Goal: Transaction & Acquisition: Purchase product/service

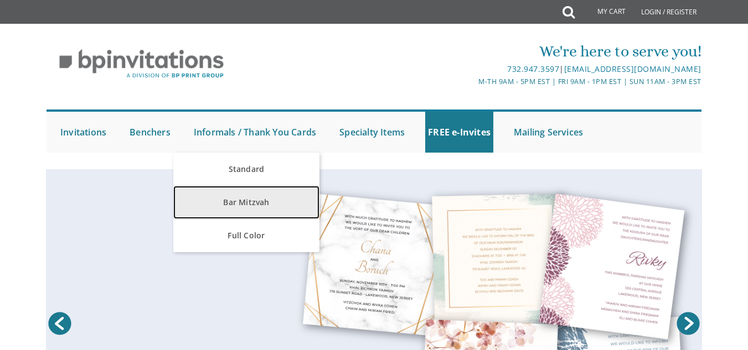
click at [245, 196] on link "Bar Mitzvah" at bounding box center [246, 202] width 146 height 33
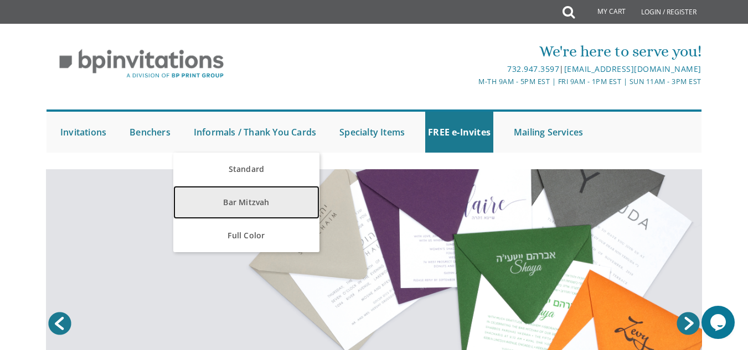
click at [245, 196] on link "Bar Mitzvah" at bounding box center [246, 202] width 146 height 33
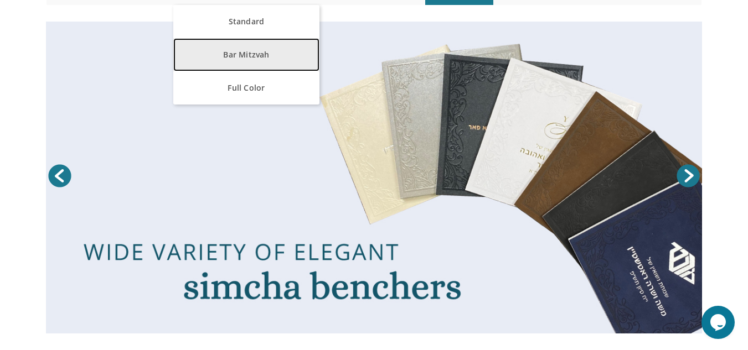
scroll to position [148, 0]
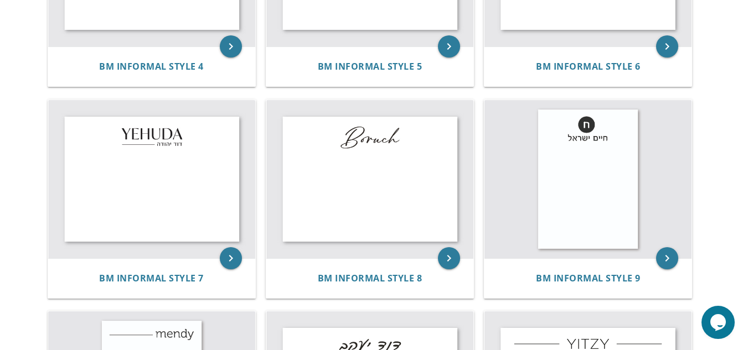
scroll to position [575, 0]
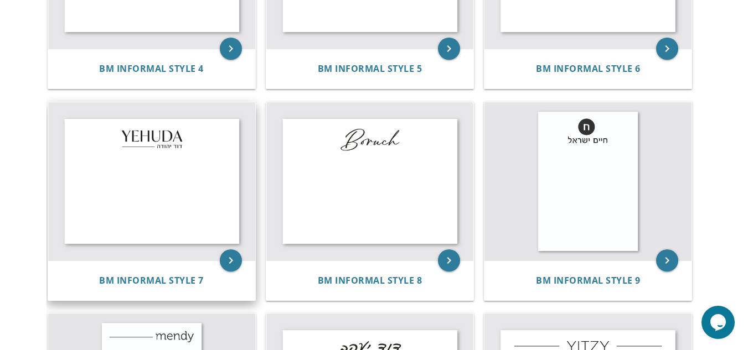
click at [194, 183] on img at bounding box center [151, 181] width 207 height 158
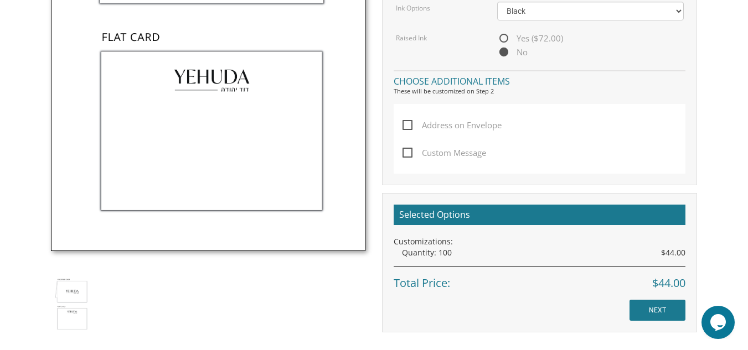
scroll to position [547, 0]
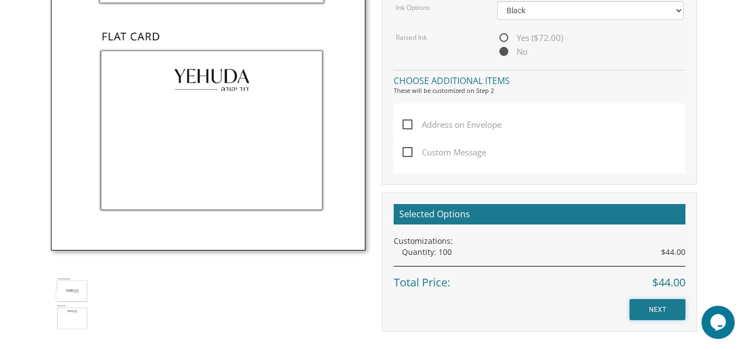
click at [653, 306] on input "NEXT" at bounding box center [657, 309] width 56 height 21
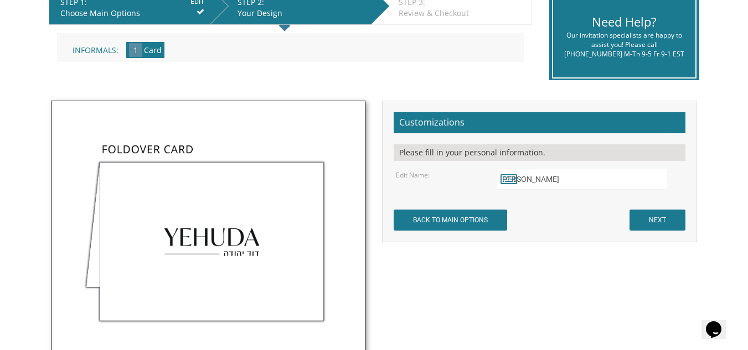
scroll to position [245, 0]
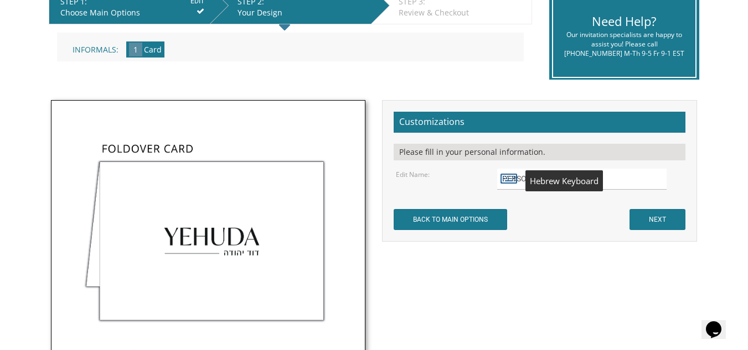
click at [504, 177] on icon at bounding box center [508, 177] width 17 height 15
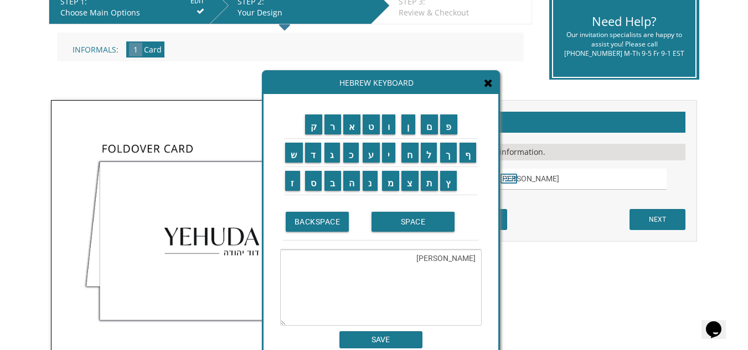
click at [417, 256] on textarea "Yehudaדוד יהודה" at bounding box center [380, 288] width 201 height 76
type textarea "Y"
click at [374, 191] on td "נ" at bounding box center [370, 181] width 19 height 28
click at [409, 156] on input "ח" at bounding box center [409, 153] width 17 height 20
type textarea "ח"
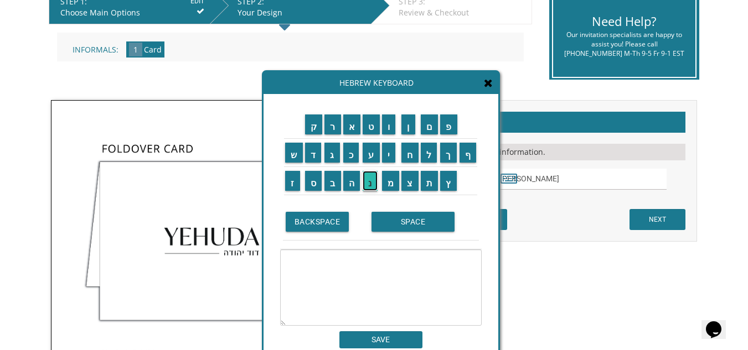
click at [372, 189] on input "נ" at bounding box center [370, 181] width 15 height 20
click at [411, 156] on input "ח" at bounding box center [409, 153] width 17 height 20
click at [394, 136] on td "ו" at bounding box center [391, 125] width 20 height 28
click at [429, 130] on input "ם" at bounding box center [430, 125] width 18 height 20
click at [387, 125] on input "ו" at bounding box center [389, 125] width 14 height 20
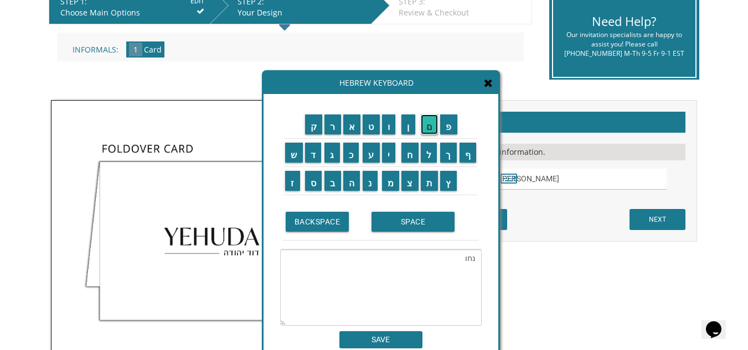
click at [431, 123] on input "ם" at bounding box center [430, 125] width 18 height 20
click at [405, 221] on input "SPACE" at bounding box center [412, 222] width 83 height 20
click at [292, 188] on input "ז" at bounding box center [292, 181] width 15 height 20
click at [350, 125] on input "א" at bounding box center [352, 125] width 18 height 20
click at [334, 183] on input "ב" at bounding box center [332, 181] width 17 height 20
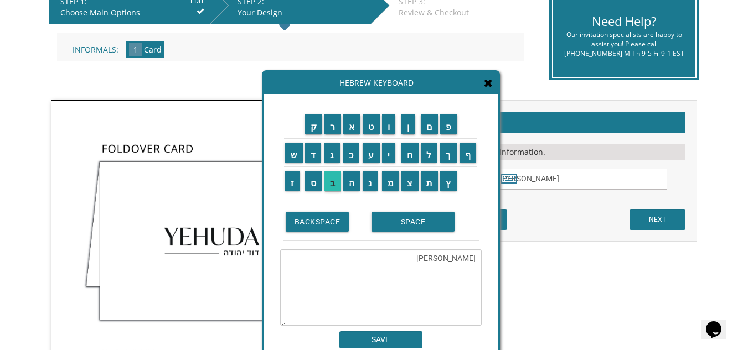
type textarea "נחום זאב"
click at [382, 333] on input "SAVE" at bounding box center [380, 340] width 83 height 17
type input "נחום זאב"
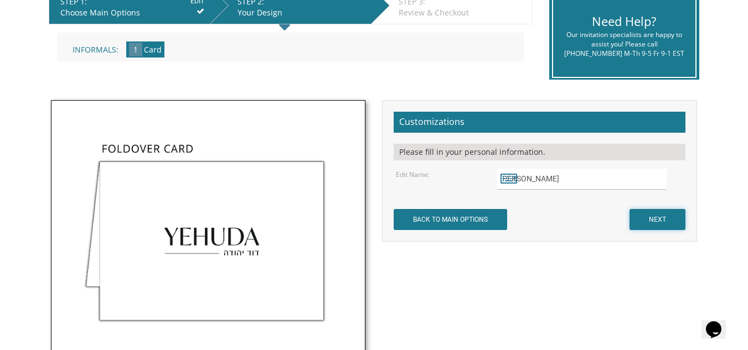
click at [651, 221] on input "NEXT" at bounding box center [657, 219] width 56 height 21
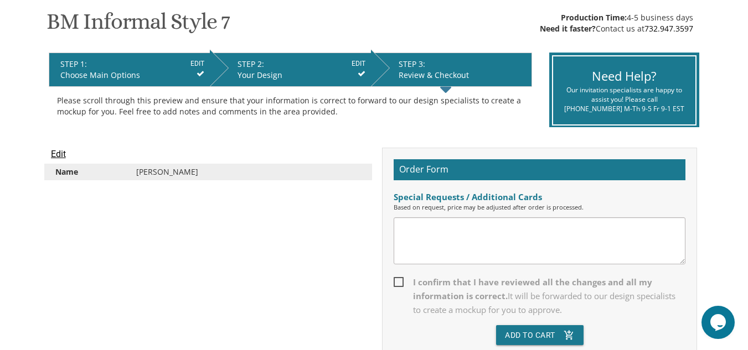
scroll to position [183, 0]
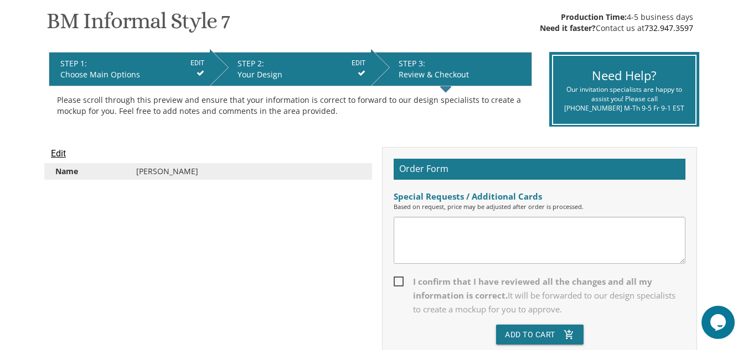
click at [412, 231] on textarea at bounding box center [539, 240] width 292 height 47
type textarea "for name in english pls write [PERSON_NAME]"
click at [400, 281] on span "I confirm that I have reviewed all the changes and all my information is correc…" at bounding box center [539, 296] width 292 height 42
click at [400, 281] on input "I confirm that I have reviewed all the changes and all my information is correc…" at bounding box center [396, 280] width 7 height 7
checkbox input "true"
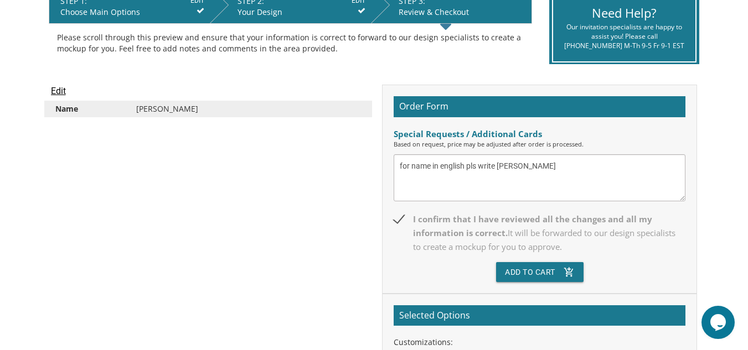
scroll to position [246, 0]
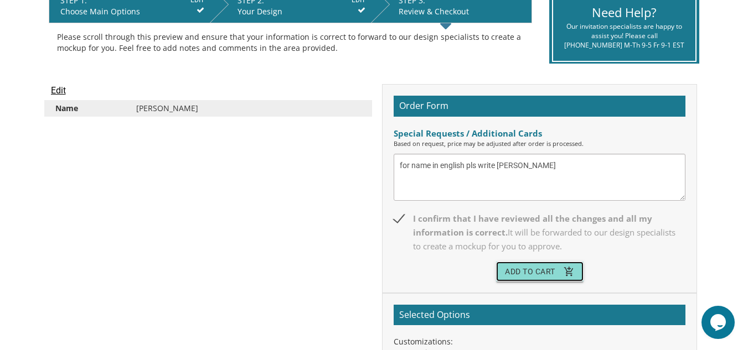
click at [527, 270] on button "Add To Cart add_shopping_cart" at bounding box center [539, 272] width 87 height 20
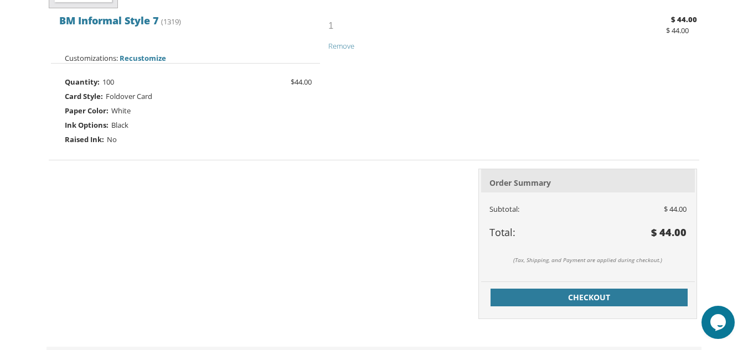
scroll to position [334, 0]
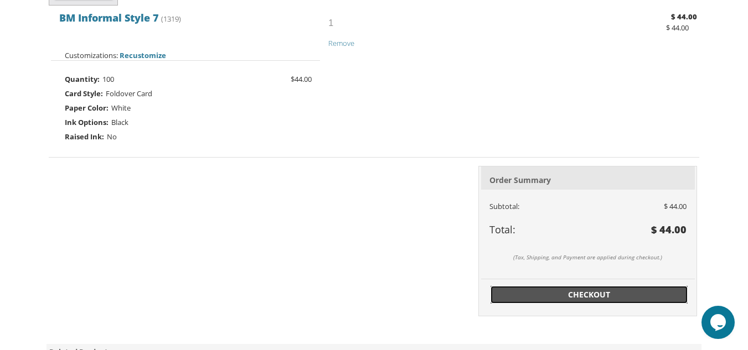
click at [535, 291] on span "Checkout" at bounding box center [589, 294] width 184 height 11
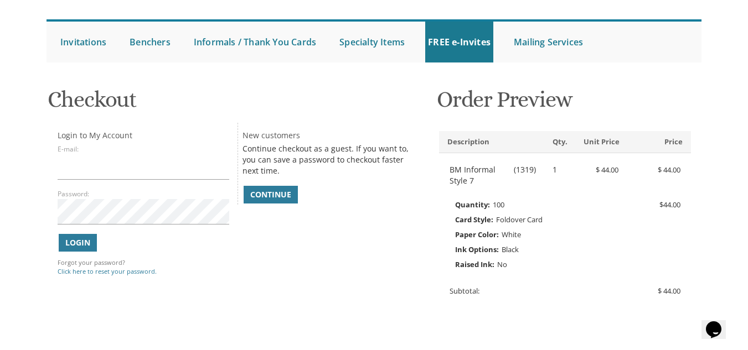
scroll to position [95, 0]
click at [205, 163] on input "E-mail:" at bounding box center [144, 166] width 172 height 25
type input "esti.dessler@gmail.com"
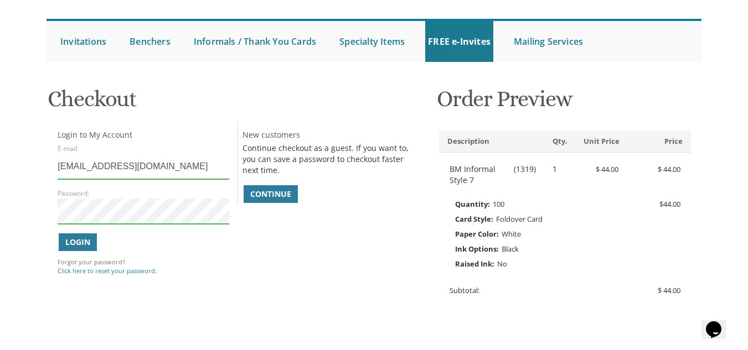
click at [168, 196] on div "Password:" at bounding box center [144, 206] width 172 height 37
click at [77, 243] on span "Login" at bounding box center [77, 242] width 25 height 11
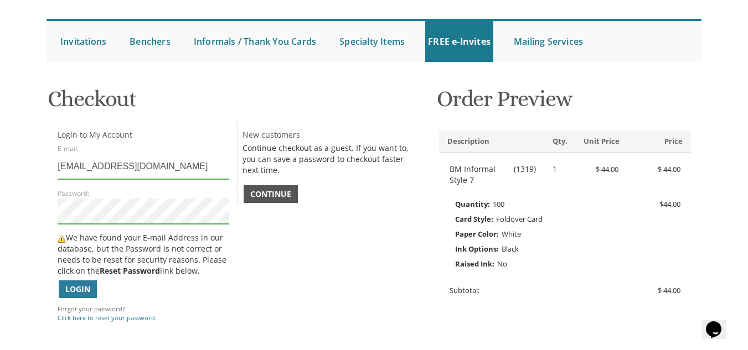
click at [270, 190] on span "Continue" at bounding box center [270, 194] width 41 height 11
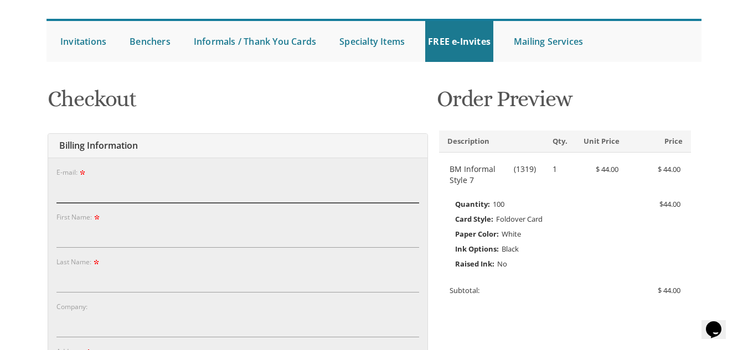
click at [260, 189] on input "E-mail:" at bounding box center [237, 190] width 363 height 25
type input "esti.dessler@gmail.com"
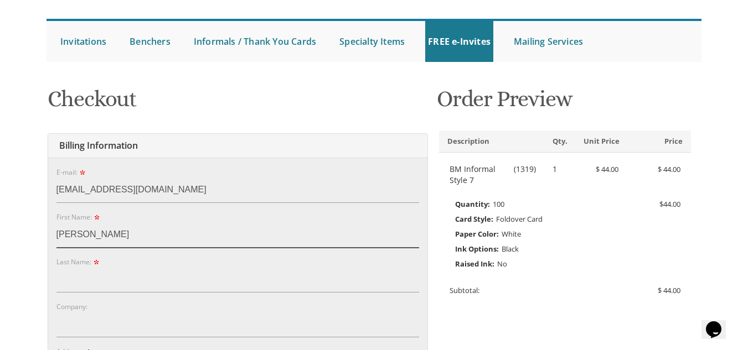
type input "esther"
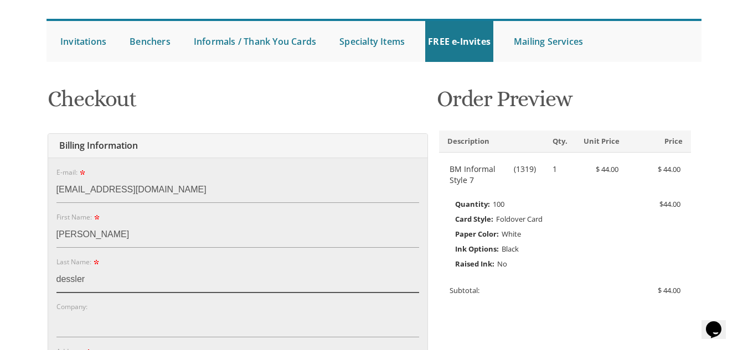
type input "dessler"
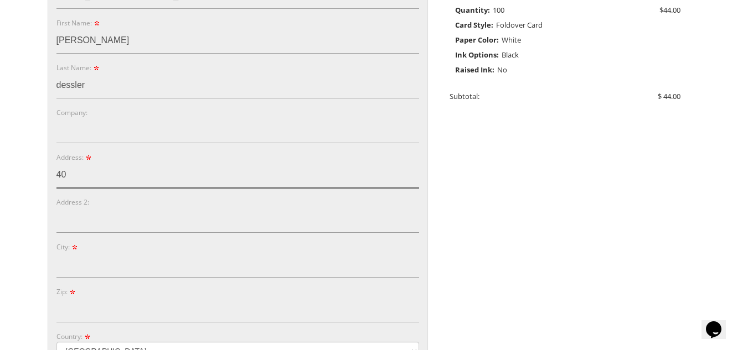
type input "[STREET_ADDRESS]"
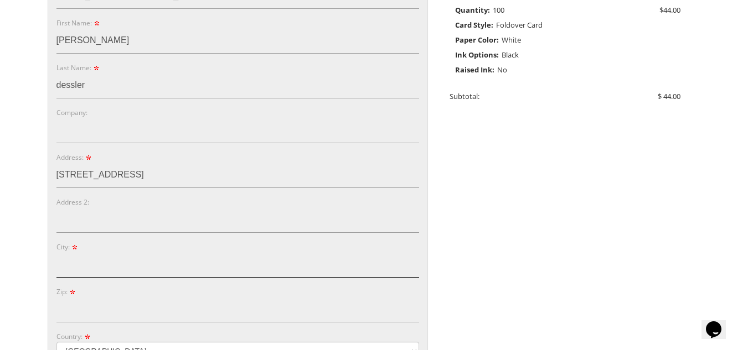
type input "Brighton"
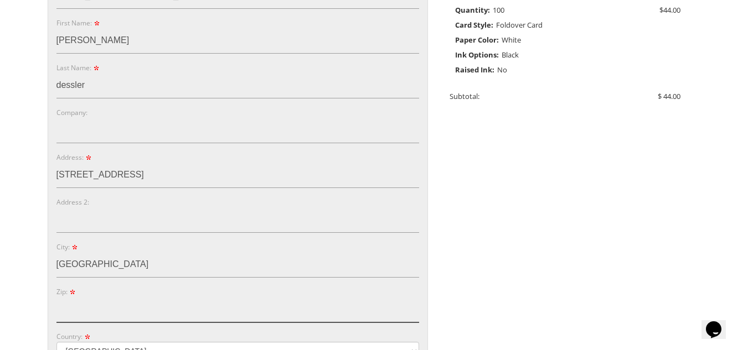
type input "02135"
select select "MA"
type input "3392226064"
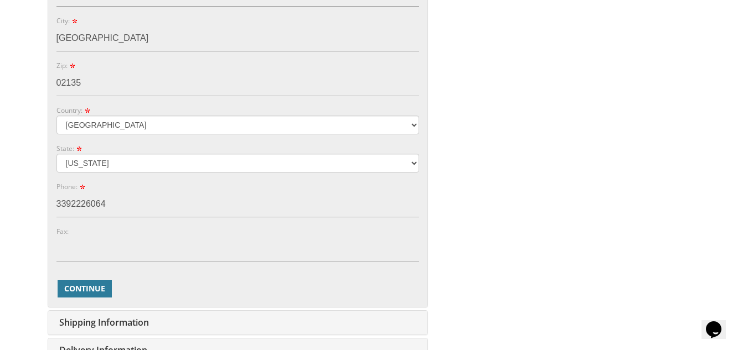
scroll to position [516, 0]
click at [91, 284] on span "Continue" at bounding box center [84, 288] width 41 height 11
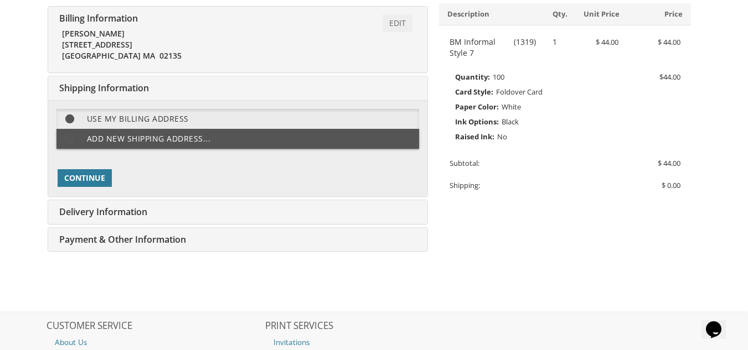
scroll to position [209, 0]
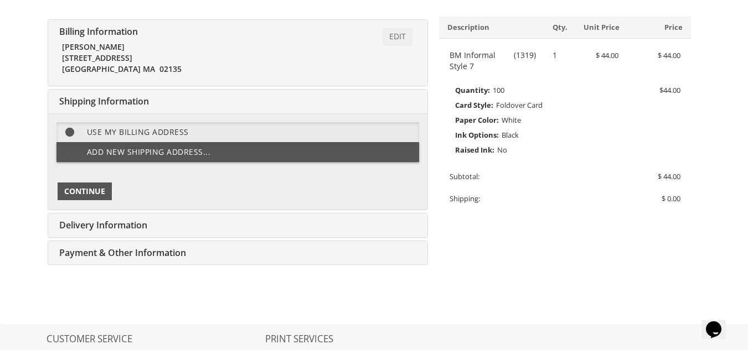
click at [105, 194] on span "Continue" at bounding box center [84, 191] width 41 height 11
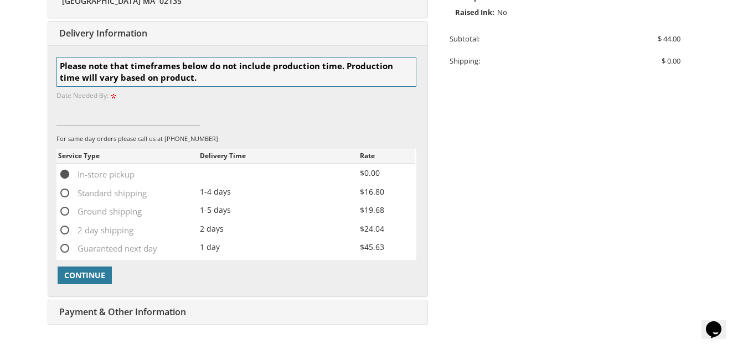
scroll to position [348, 0]
click at [67, 190] on span "Standard shipping" at bounding box center [102, 192] width 89 height 14
click at [65, 190] on input "Standard shipping" at bounding box center [61, 191] width 7 height 7
radio input "true"
click at [92, 271] on span "Continue" at bounding box center [84, 274] width 41 height 11
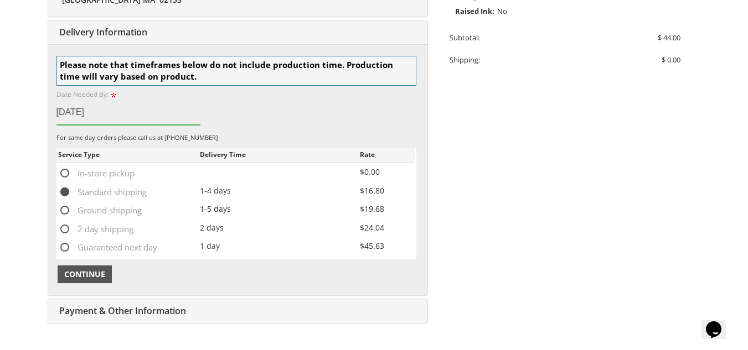
type input "09/23/2025"
click at [76, 269] on span "Continue" at bounding box center [84, 274] width 41 height 11
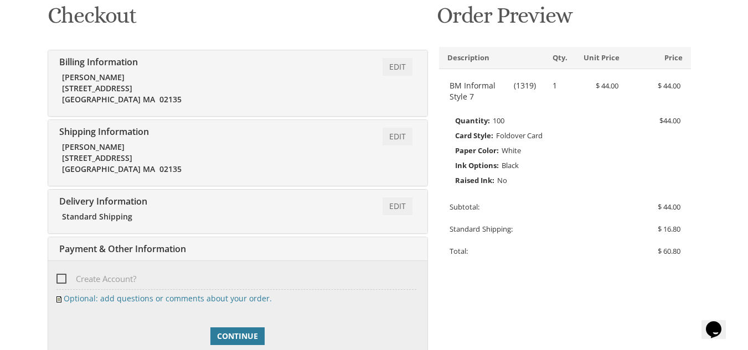
scroll to position [276, 0]
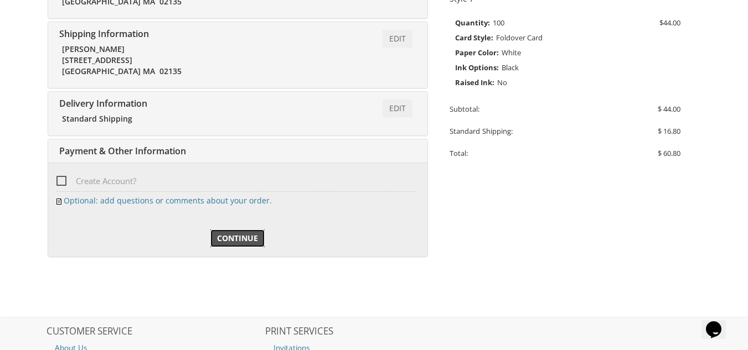
click at [227, 238] on span "Continue" at bounding box center [237, 238] width 41 height 11
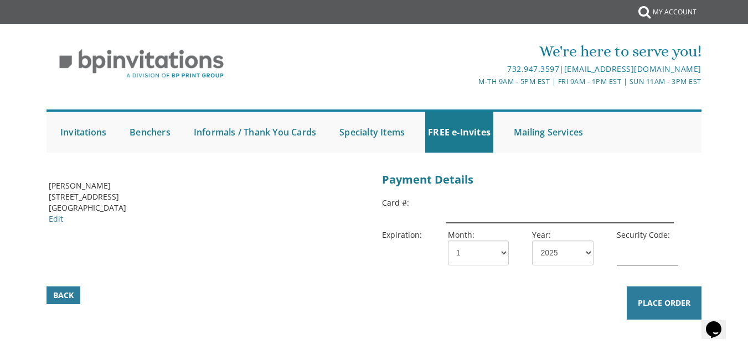
click at [460, 213] on input "text" at bounding box center [560, 210] width 228 height 25
type input "5114"
select select "08"
select select "29"
click at [626, 259] on input "text" at bounding box center [647, 253] width 61 height 25
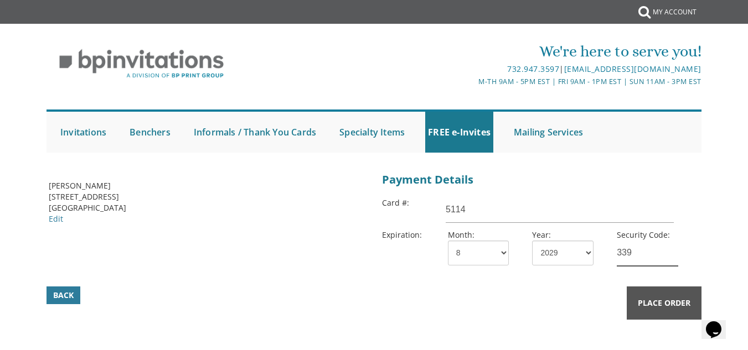
type input "339"
click at [643, 299] on span "Place Order" at bounding box center [664, 303] width 53 height 11
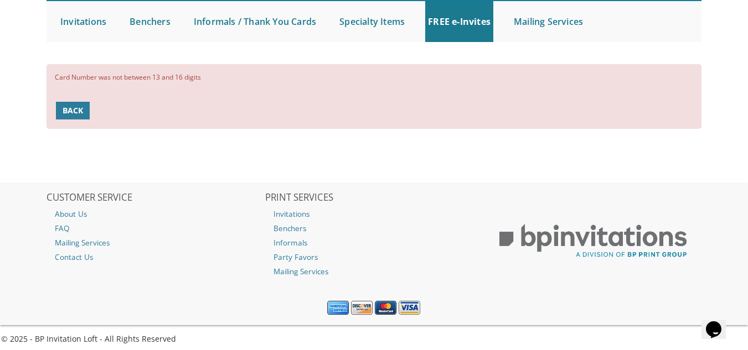
scroll to position [115, 0]
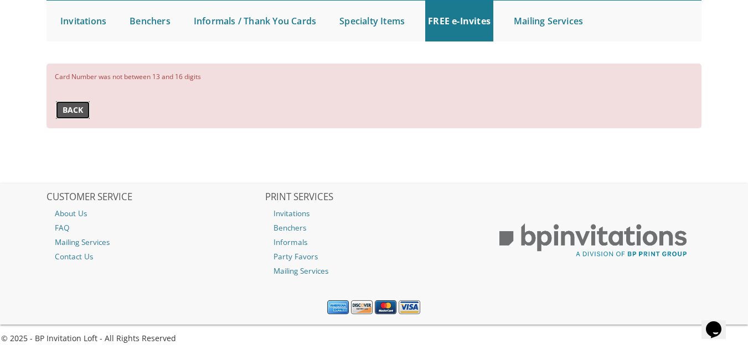
click at [69, 115] on span "Back" at bounding box center [73, 110] width 20 height 11
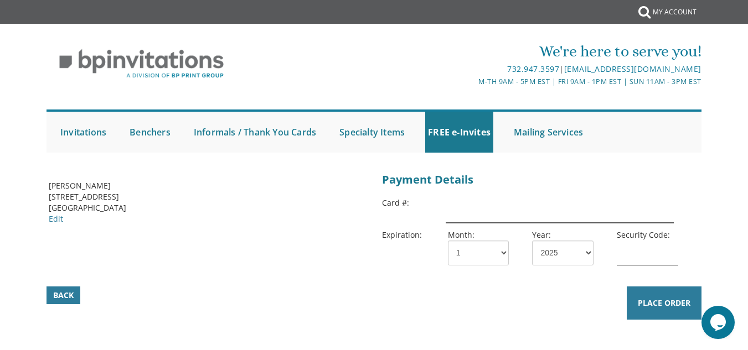
click at [473, 205] on input "text" at bounding box center [560, 210] width 228 height 25
type input "[CREDIT_CARD_NUMBER]"
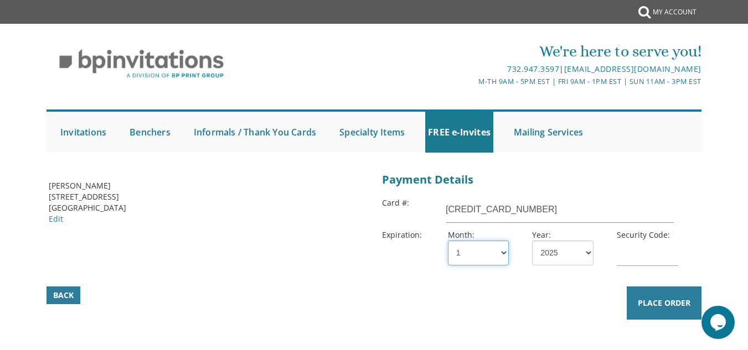
click at [503, 252] on select "1 2 3 4 5 6 7 8 9 10 11 12" at bounding box center [478, 253] width 61 height 25
select select "08"
click at [448, 241] on select "1 2 3 4 5 6 7 8 9 10 11 12" at bounding box center [478, 253] width 61 height 25
click at [582, 252] on select "2025 2026 2027 2028 2029 2030 2031 2032 2033 2034 2035" at bounding box center [562, 253] width 61 height 25
select select "29"
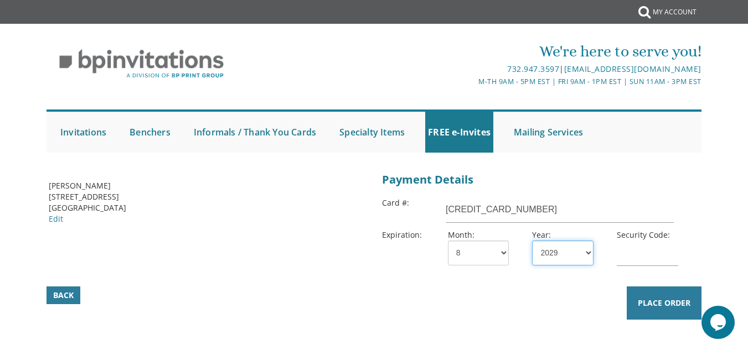
click at [532, 241] on select "2025 2026 2027 2028 2029 2030 2031 2032 2033 2034 2035" at bounding box center [562, 253] width 61 height 25
click at [630, 250] on input "text" at bounding box center [647, 253] width 61 height 25
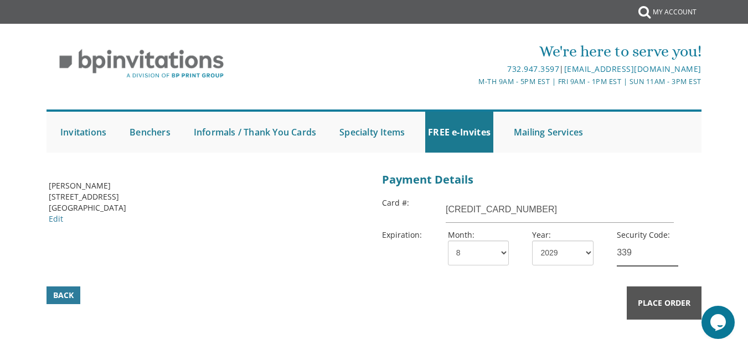
type input "339"
click at [650, 296] on button "Place Order" at bounding box center [663, 303] width 75 height 33
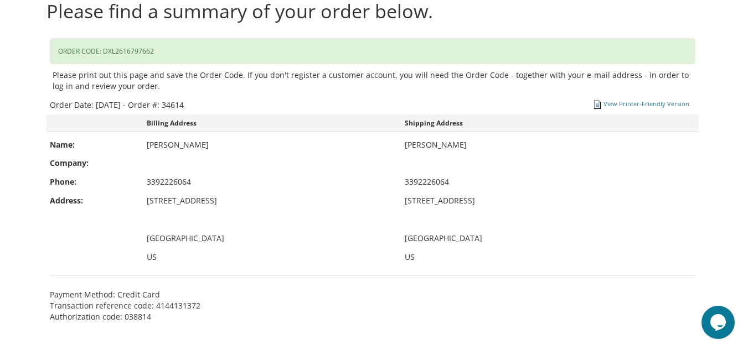
scroll to position [230, 0]
